Goal: Task Accomplishment & Management: Use online tool/utility

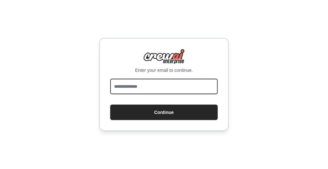
click at [141, 87] on input "email" at bounding box center [164, 87] width 108 height 16
type input "**********"
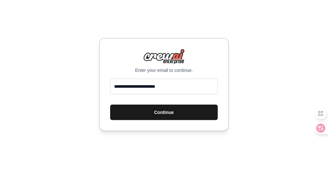
click at [149, 118] on button "Continue" at bounding box center [164, 113] width 108 height 16
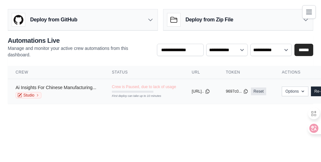
click at [96, 90] on link "Ai Insights For Chinese Manufacturing..." at bounding box center [56, 87] width 81 height 5
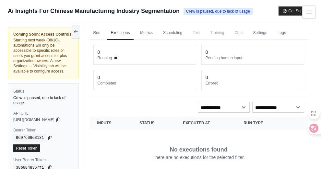
scroll to position [43, 0]
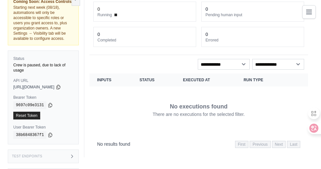
click at [0, 0] on link "Automations" at bounding box center [0, 0] width 0 height 0
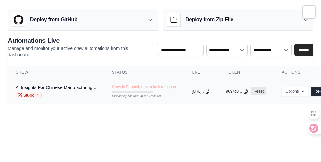
click at [176, 89] on span "Crew is Paused, due to lack of usage" at bounding box center [144, 86] width 64 height 5
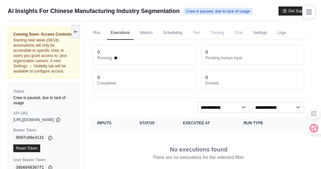
click at [0, 0] on link "Automations" at bounding box center [0, 0] width 0 height 0
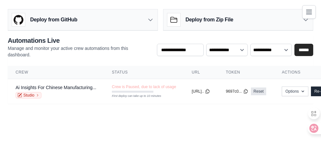
click at [0, 0] on link "Crew Studio" at bounding box center [0, 0] width 0 height 0
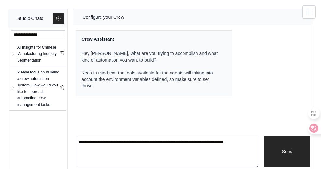
scroll to position [7, 0]
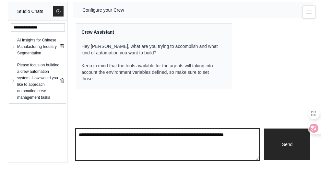
click at [141, 137] on textarea at bounding box center [167, 145] width 183 height 32
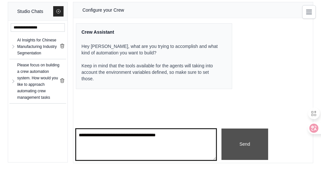
type textarea "**********"
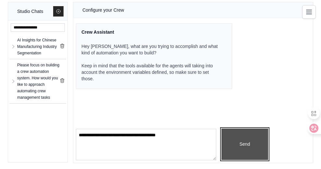
click at [268, 139] on button "Send" at bounding box center [244, 144] width 47 height 31
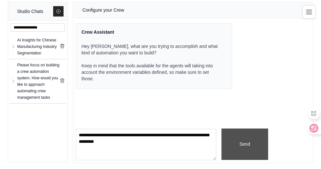
scroll to position [13, 0]
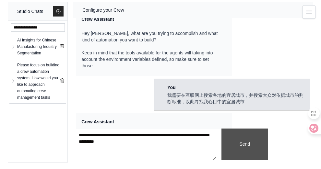
scroll to position [101, 0]
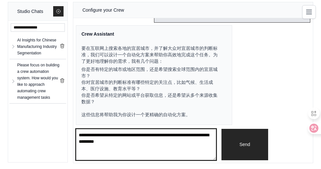
click at [179, 150] on textarea at bounding box center [146, 144] width 140 height 31
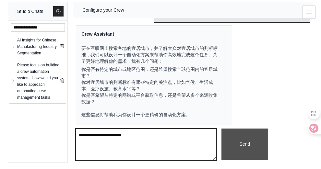
type textarea "**********"
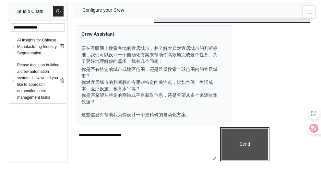
click at [268, 136] on button "Send" at bounding box center [244, 144] width 47 height 31
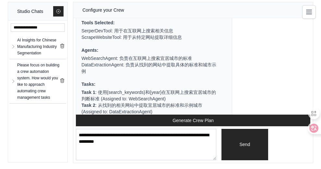
scroll to position [385, 0]
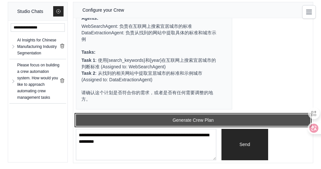
click at [202, 121] on button "Generate Crew Plan" at bounding box center [193, 120] width 234 height 12
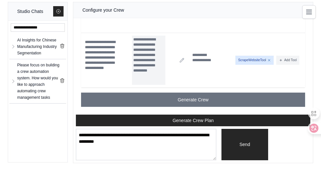
scroll to position [765, 0]
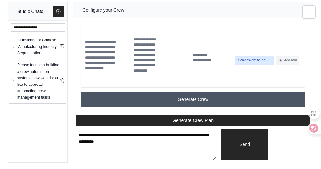
click at [205, 100] on span "Generate Crew" at bounding box center [193, 99] width 31 height 6
